Goal: Information Seeking & Learning: Learn about a topic

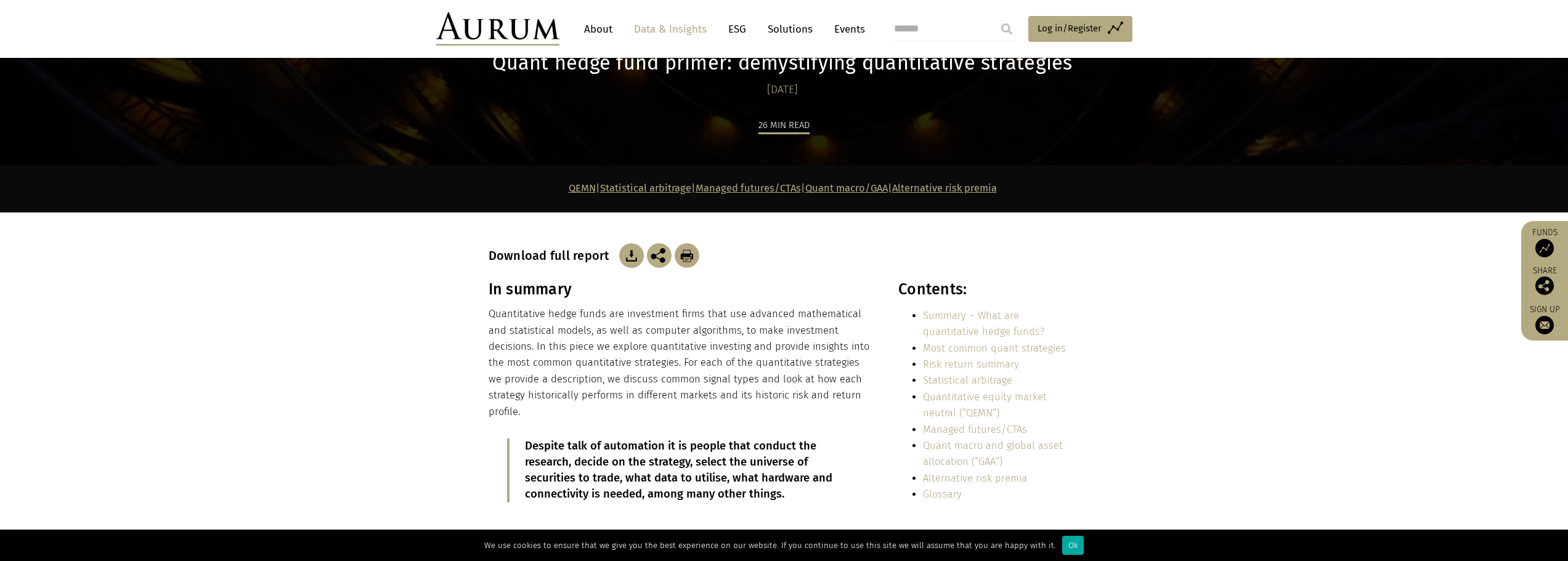
scroll to position [123, 0]
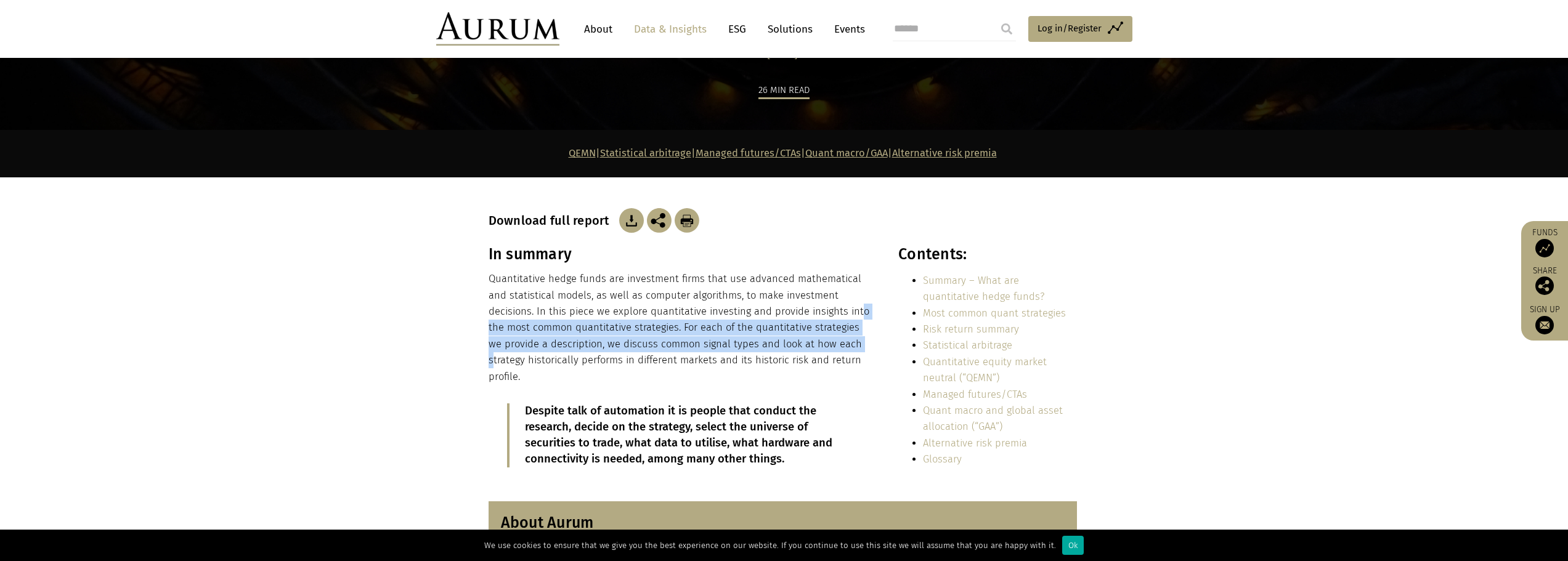
drag, startPoint x: 797, startPoint y: 312, endPoint x: 798, endPoint y: 348, distance: 36.0
click at [798, 348] on p "Quantitative hedge funds are investment firms that use advanced mathematical an…" at bounding box center [680, 328] width 383 height 114
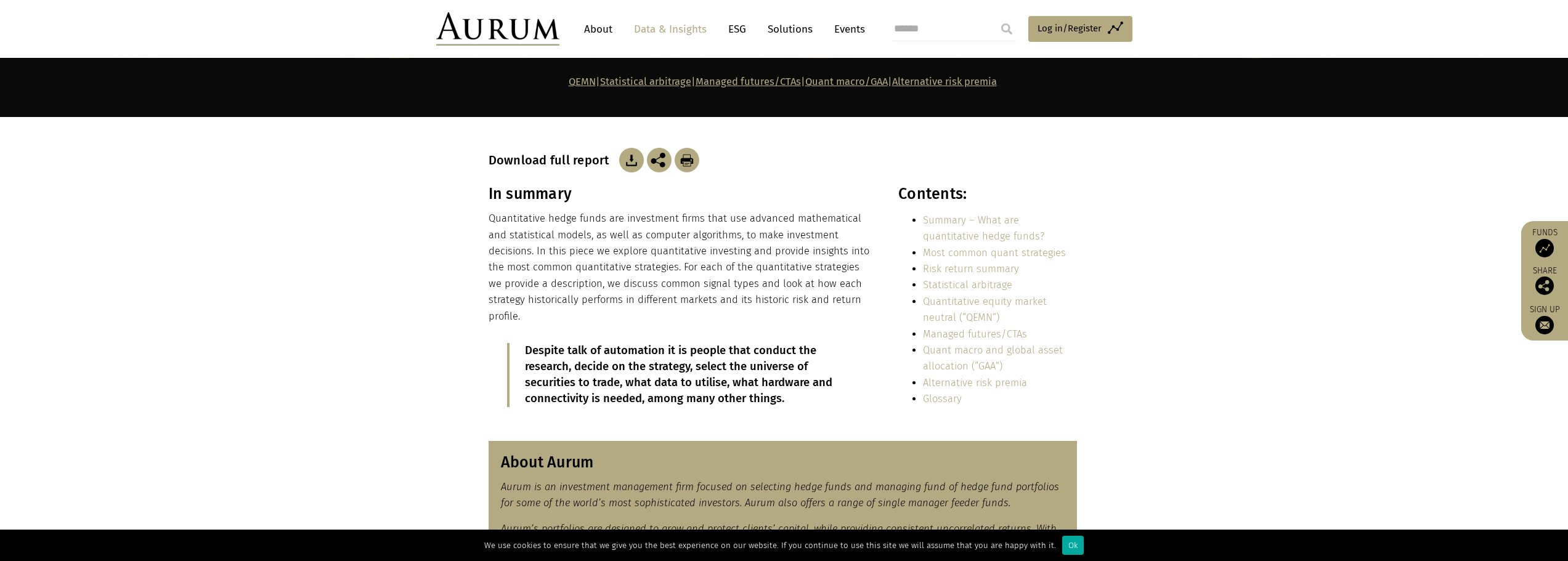
scroll to position [369, 0]
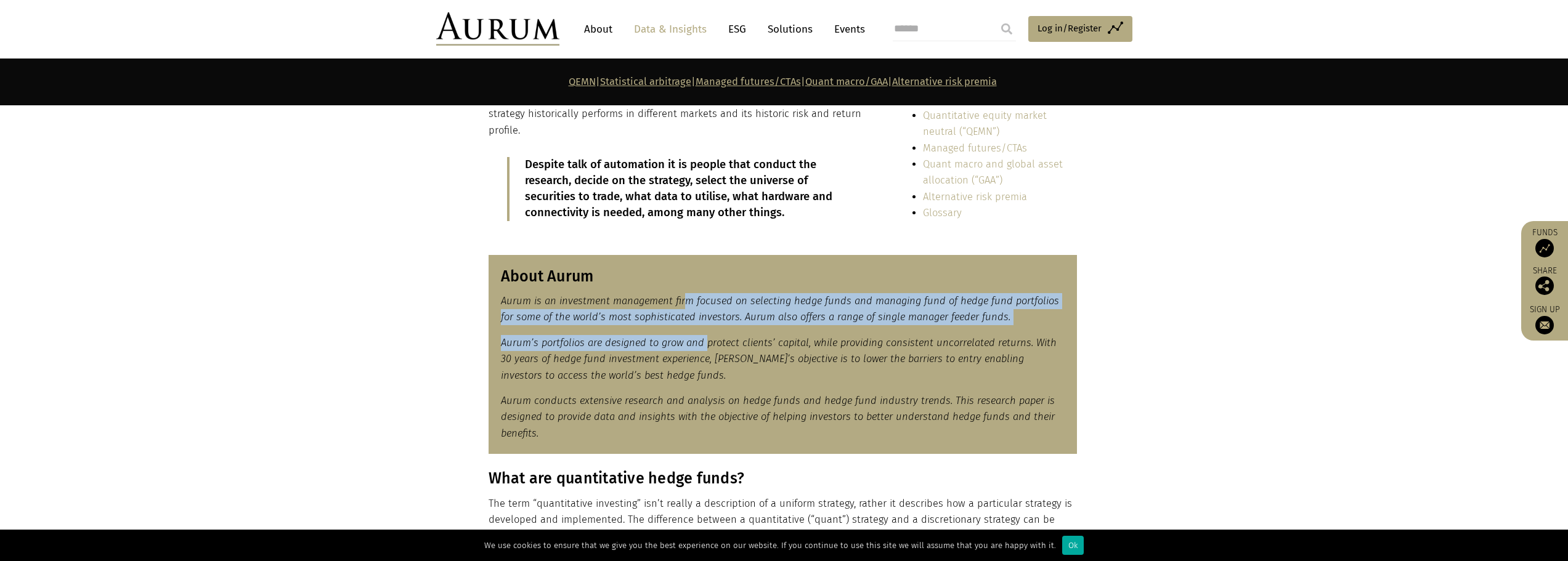
drag, startPoint x: 681, startPoint y: 292, endPoint x: 704, endPoint y: 322, distance: 37.8
click at [704, 322] on div "About Aurum Aurum is an investment management firm focused on selecting hedge f…" at bounding box center [782, 355] width 588 height 199
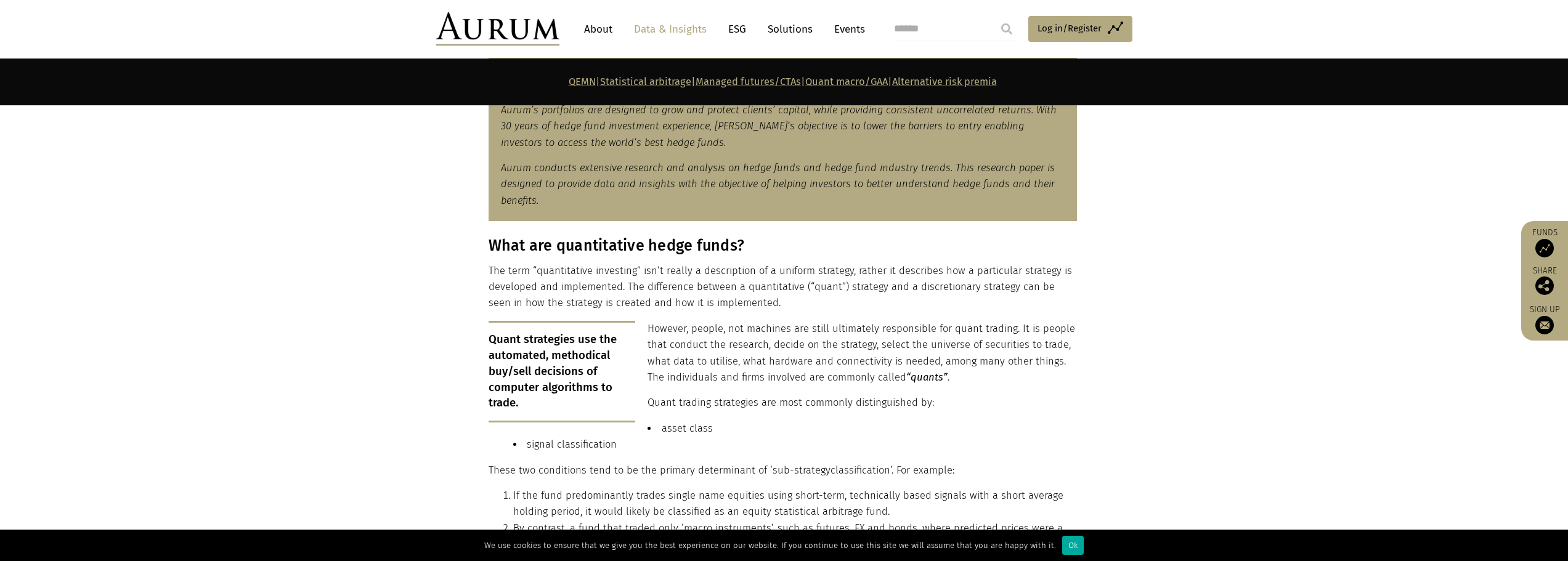
scroll to position [677, 0]
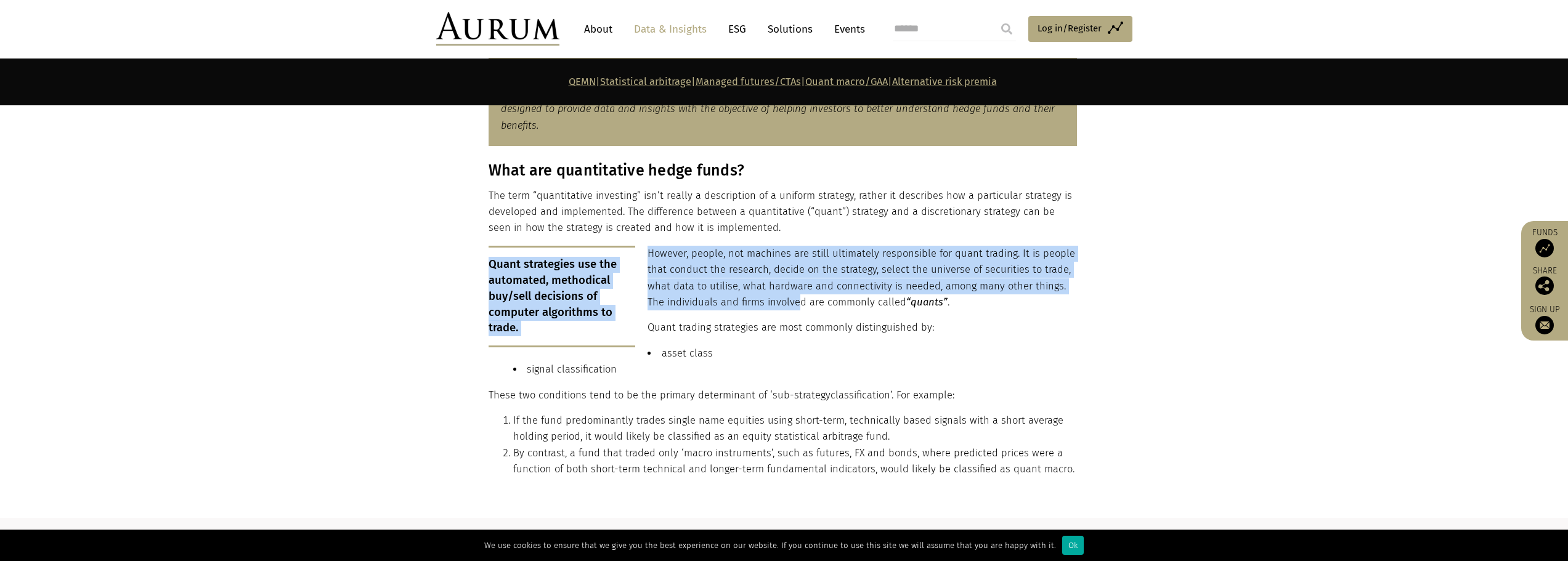
drag, startPoint x: 772, startPoint y: 218, endPoint x: 776, endPoint y: 292, distance: 74.1
click at [776, 292] on div "What are quantitative hedge funds? The term “quantitative investing” isn’t real…" at bounding box center [782, 324] width 588 height 325
click at [776, 292] on p "However, people, not machines are still ultimately responsible for quant tradin…" at bounding box center [782, 278] width 588 height 65
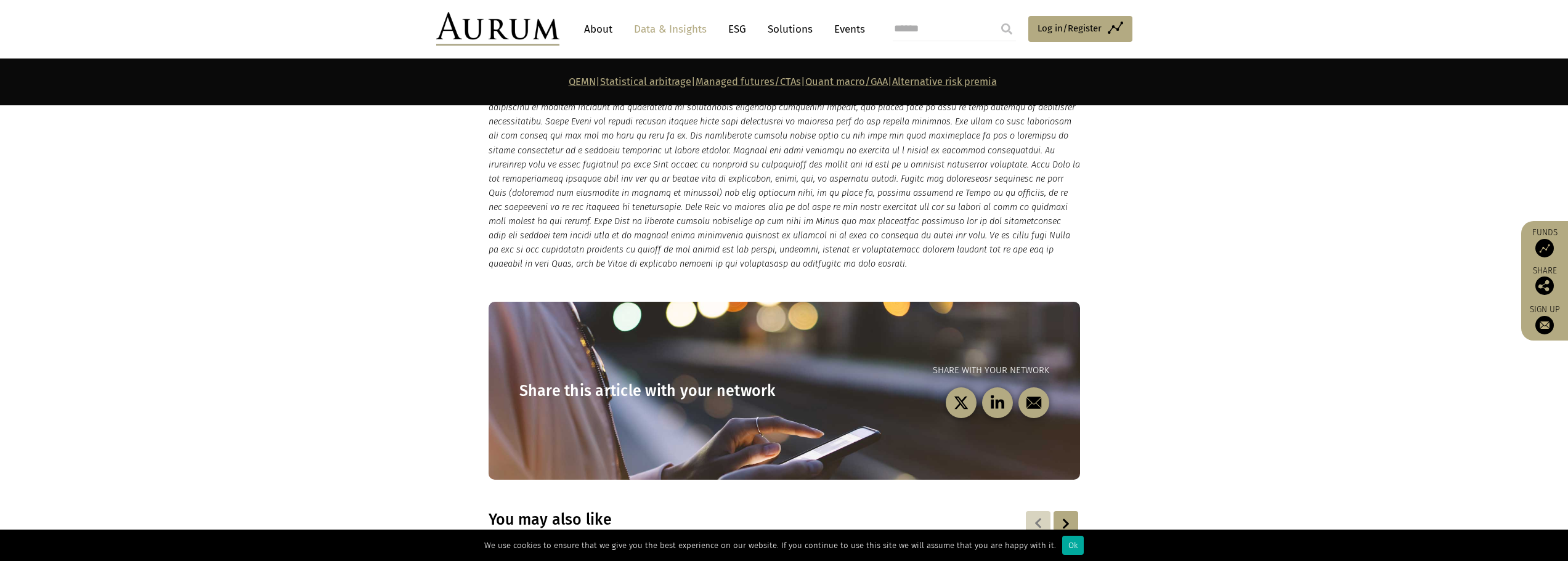
scroll to position [6404, 0]
